Goal: Information Seeking & Learning: Find specific page/section

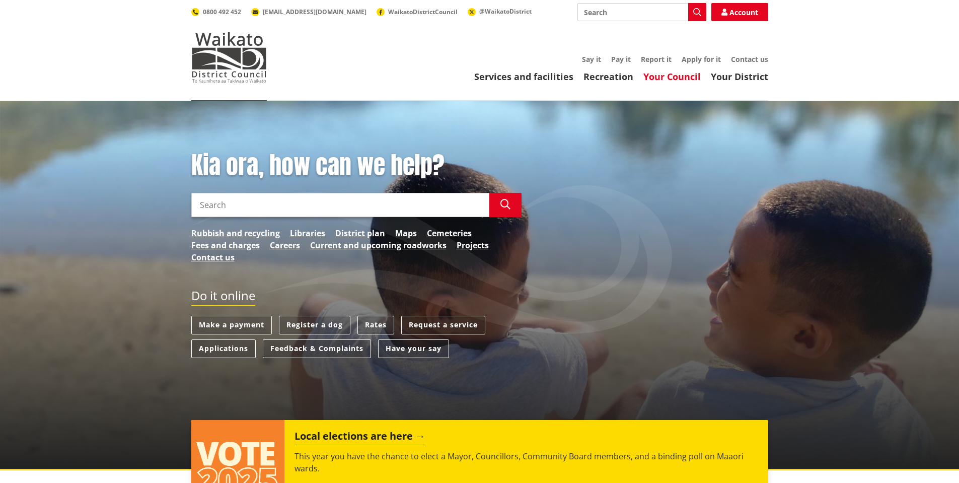
click at [693, 76] on link "Your Council" at bounding box center [672, 77] width 57 height 12
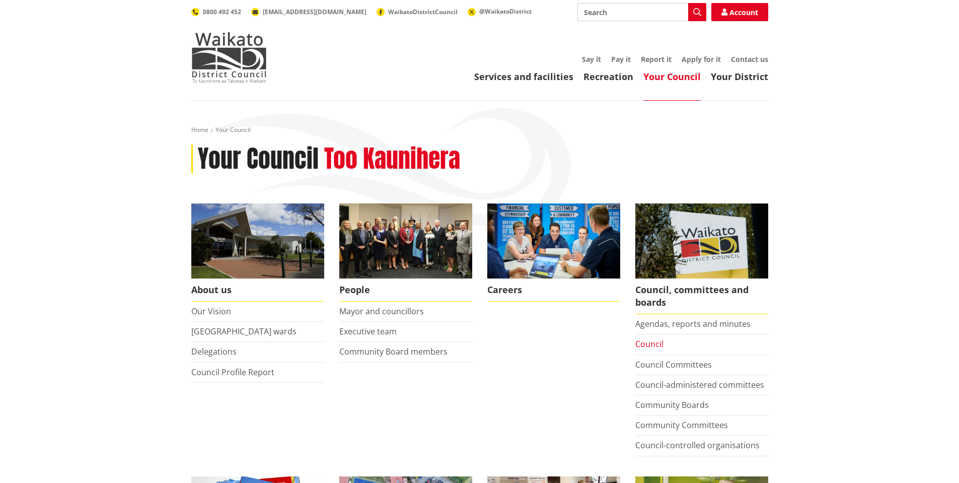
click at [654, 345] on link "Council" at bounding box center [650, 343] width 28 height 11
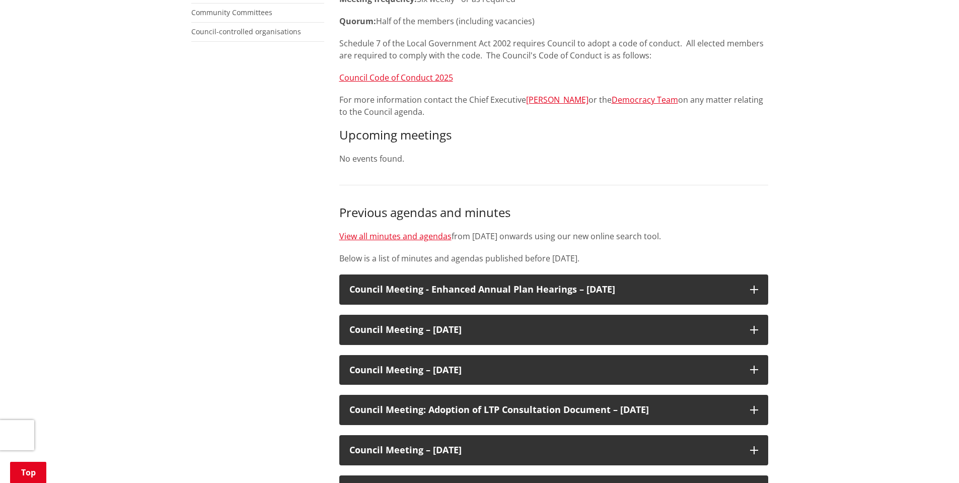
scroll to position [336, 0]
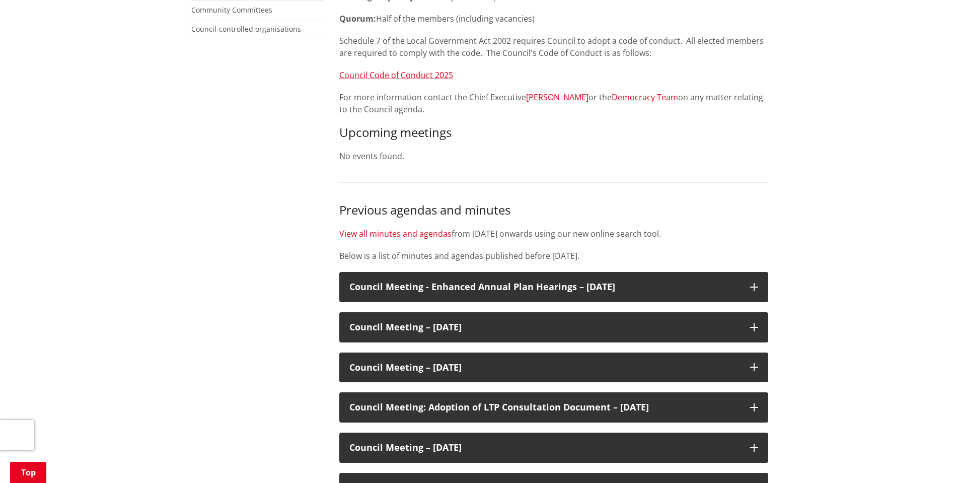
click at [405, 233] on link "View all minutes and agendas" at bounding box center [395, 233] width 112 height 11
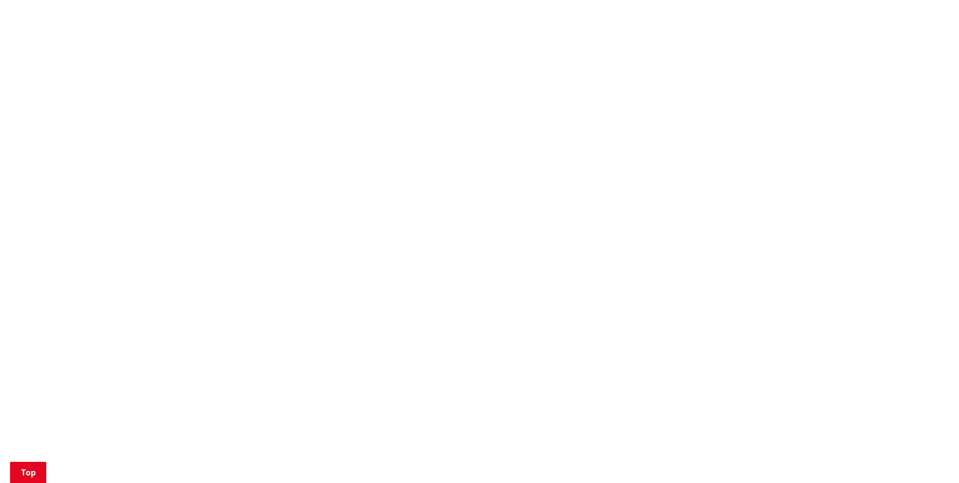
scroll to position [839, 0]
